Goal: Information Seeking & Learning: Learn about a topic

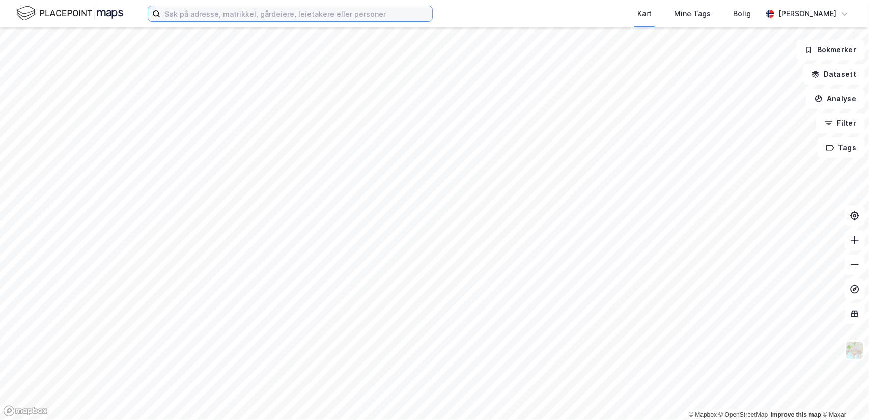
click at [205, 15] on input at bounding box center [296, 13] width 272 height 15
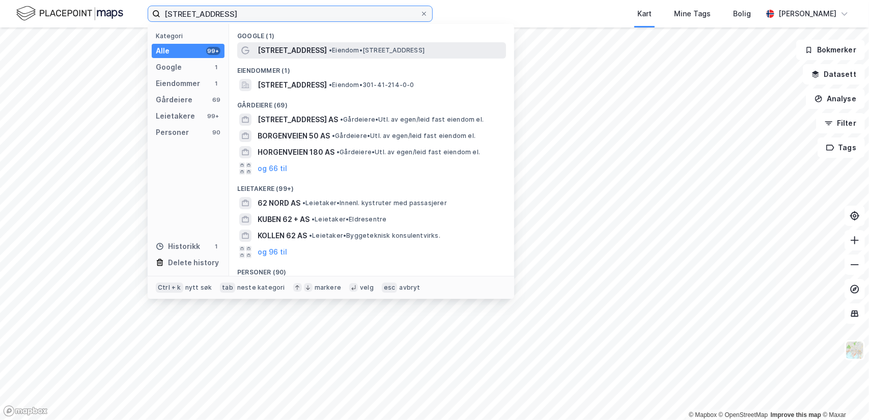
type input "[STREET_ADDRESS]"
click at [295, 49] on span "[STREET_ADDRESS]" at bounding box center [292, 50] width 69 height 12
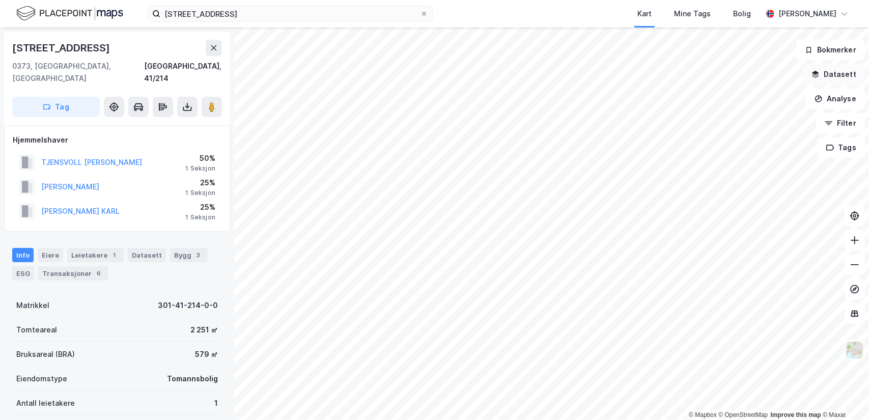
click at [842, 74] on button "Datasett" at bounding box center [834, 74] width 62 height 20
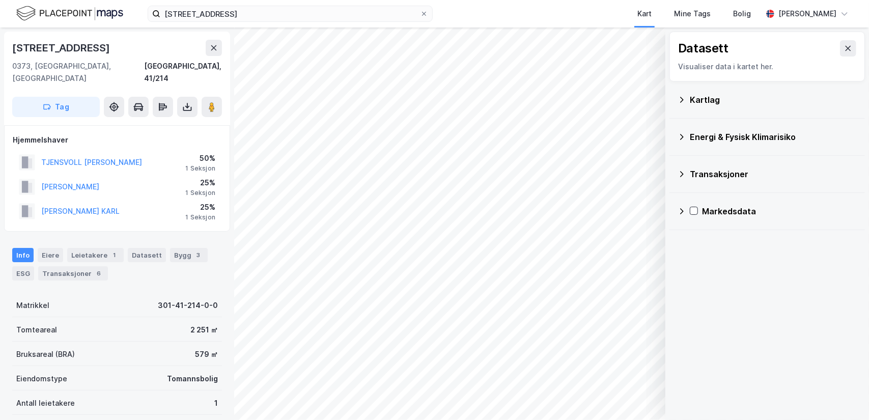
click at [680, 96] on icon at bounding box center [682, 100] width 8 height 8
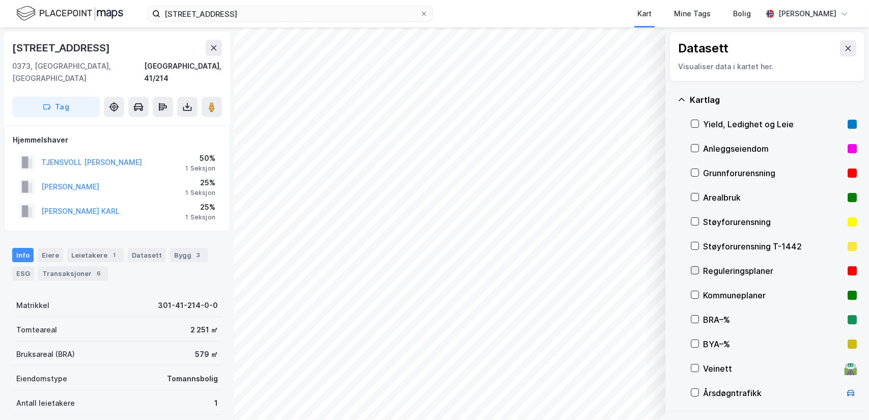
click at [696, 271] on icon at bounding box center [694, 270] width 7 height 7
click at [608, 395] on icon "button" at bounding box center [606, 393] width 8 height 8
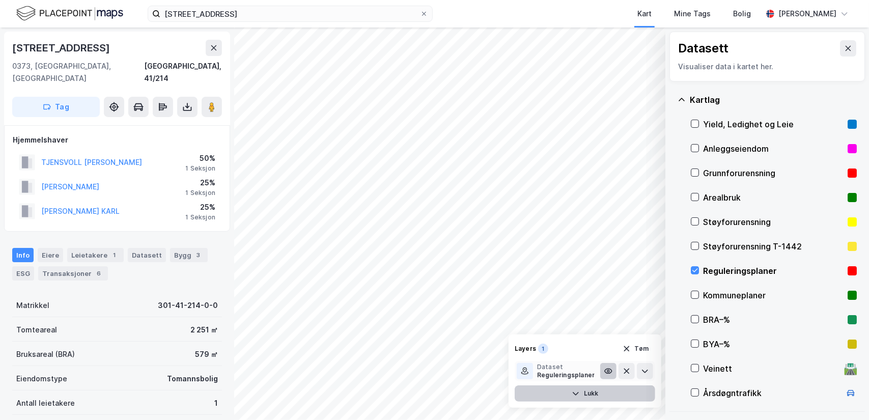
click at [607, 369] on icon at bounding box center [608, 371] width 7 height 5
click at [694, 269] on icon at bounding box center [694, 270] width 7 height 7
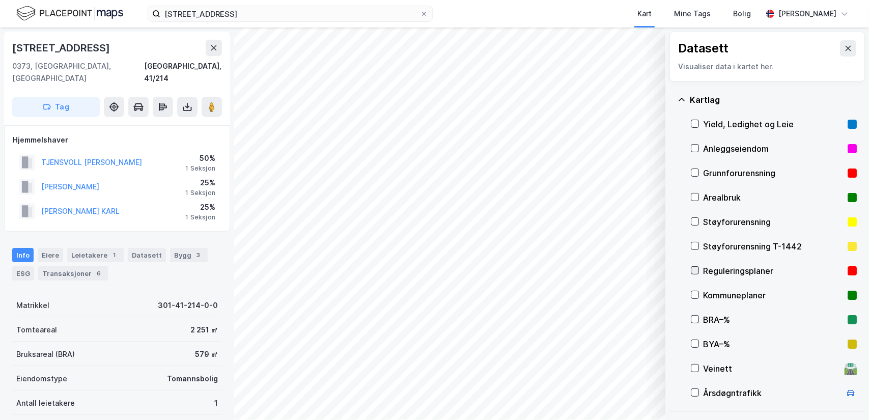
click at [694, 269] on icon at bounding box center [694, 270] width 7 height 7
click at [724, 270] on div "Reguleringsplaner" at bounding box center [773, 271] width 140 height 12
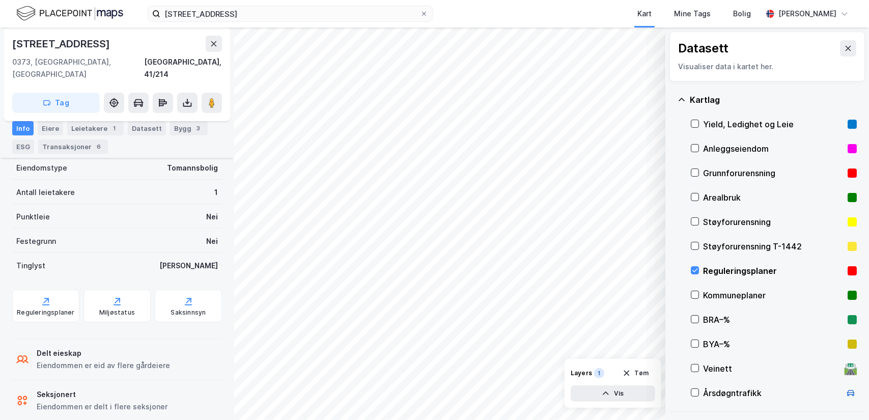
scroll to position [215, 0]
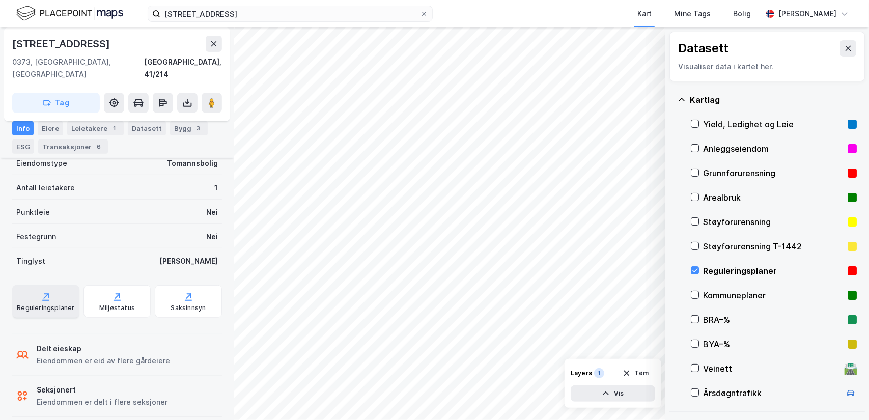
click at [45, 293] on icon at bounding box center [46, 296] width 6 height 6
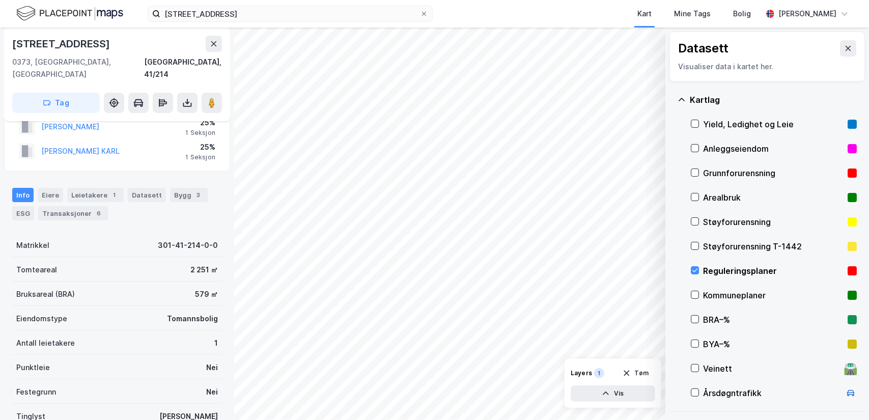
scroll to position [0, 0]
